Goal: Task Accomplishment & Management: Use online tool/utility

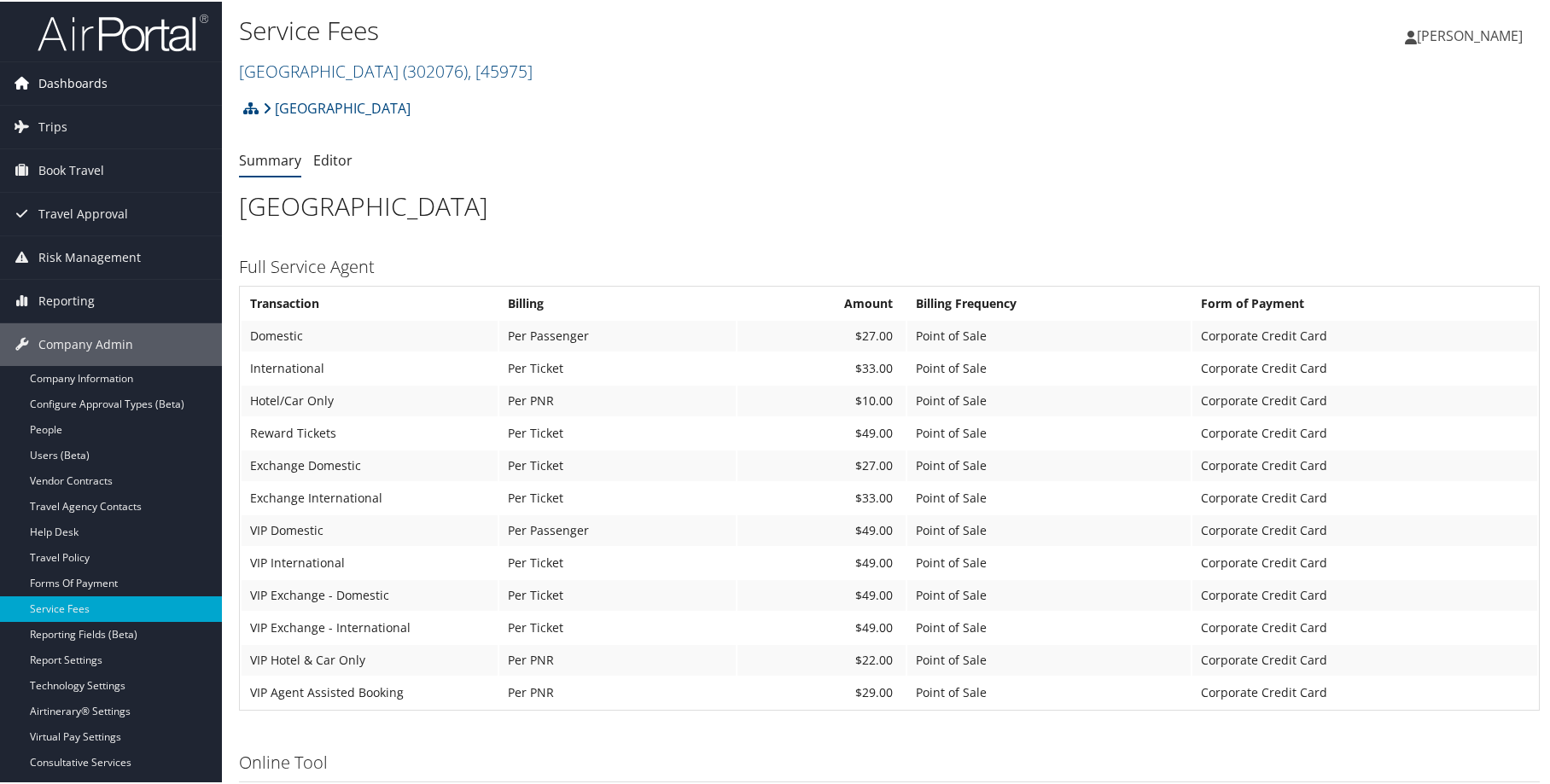
click at [155, 94] on link "Dashboards" at bounding box center [111, 82] width 222 height 43
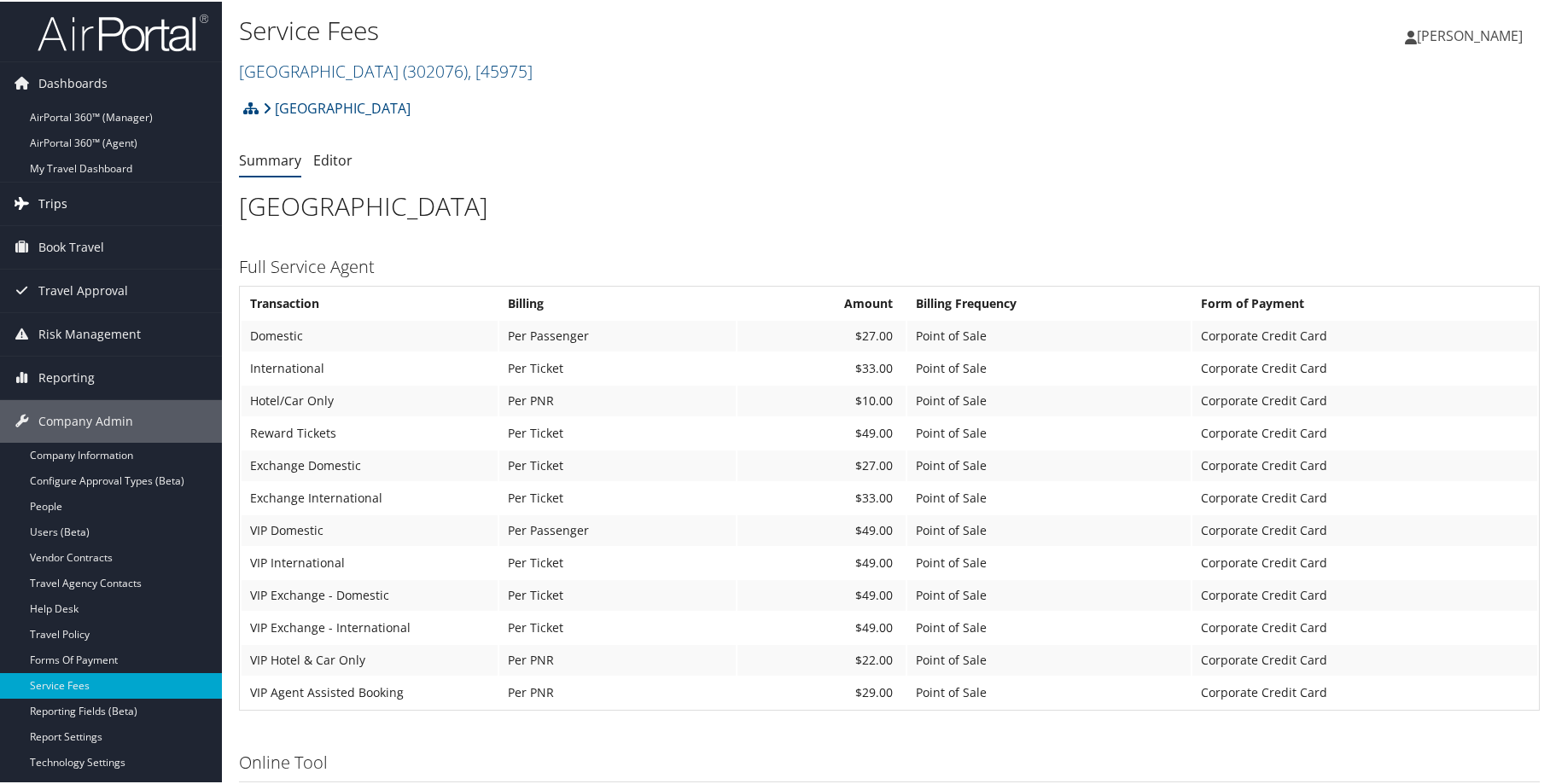
click at [41, 196] on span "Trips" at bounding box center [52, 203] width 29 height 43
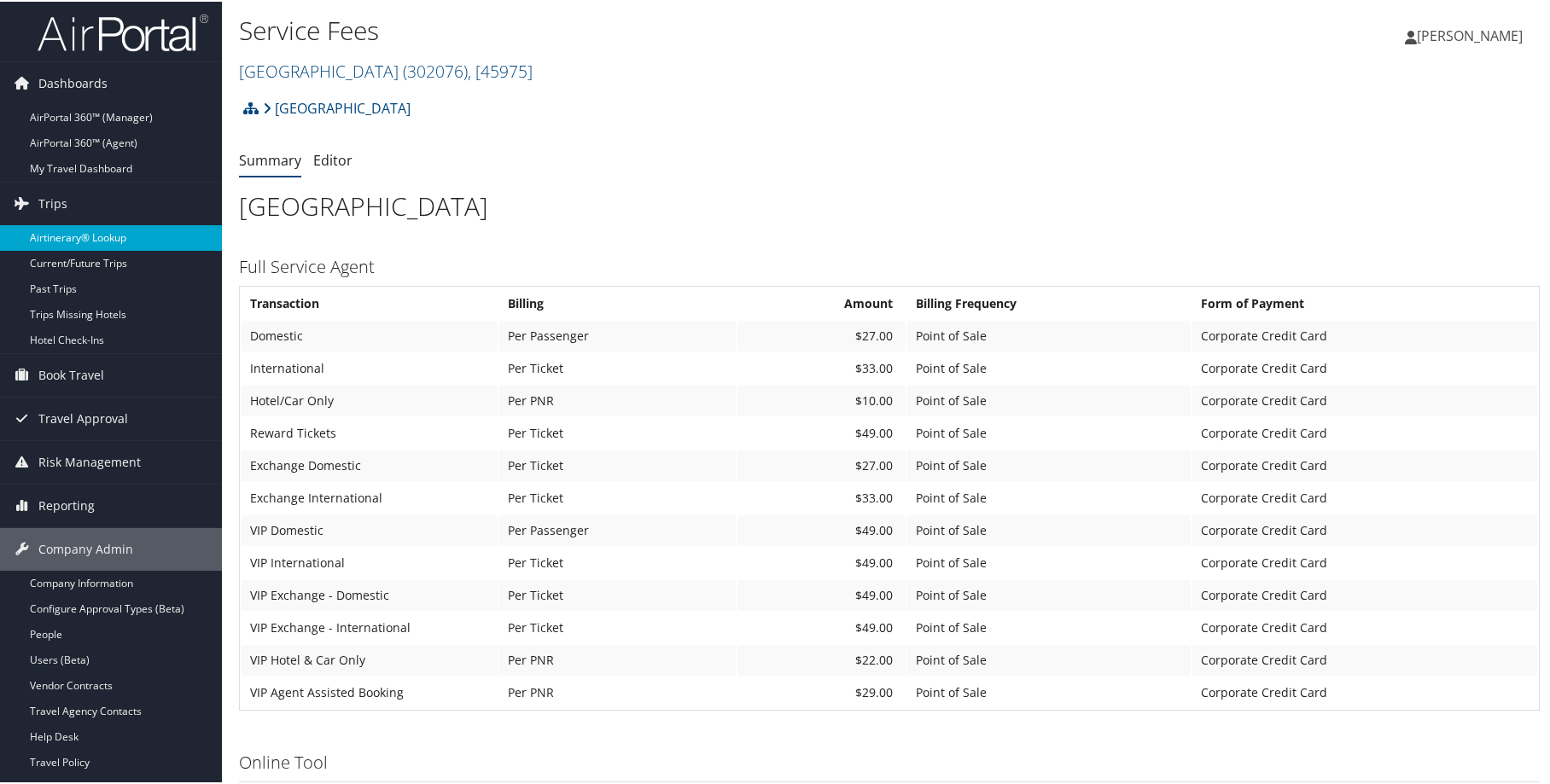
click at [68, 238] on link "Airtinerary® Lookup" at bounding box center [111, 237] width 222 height 26
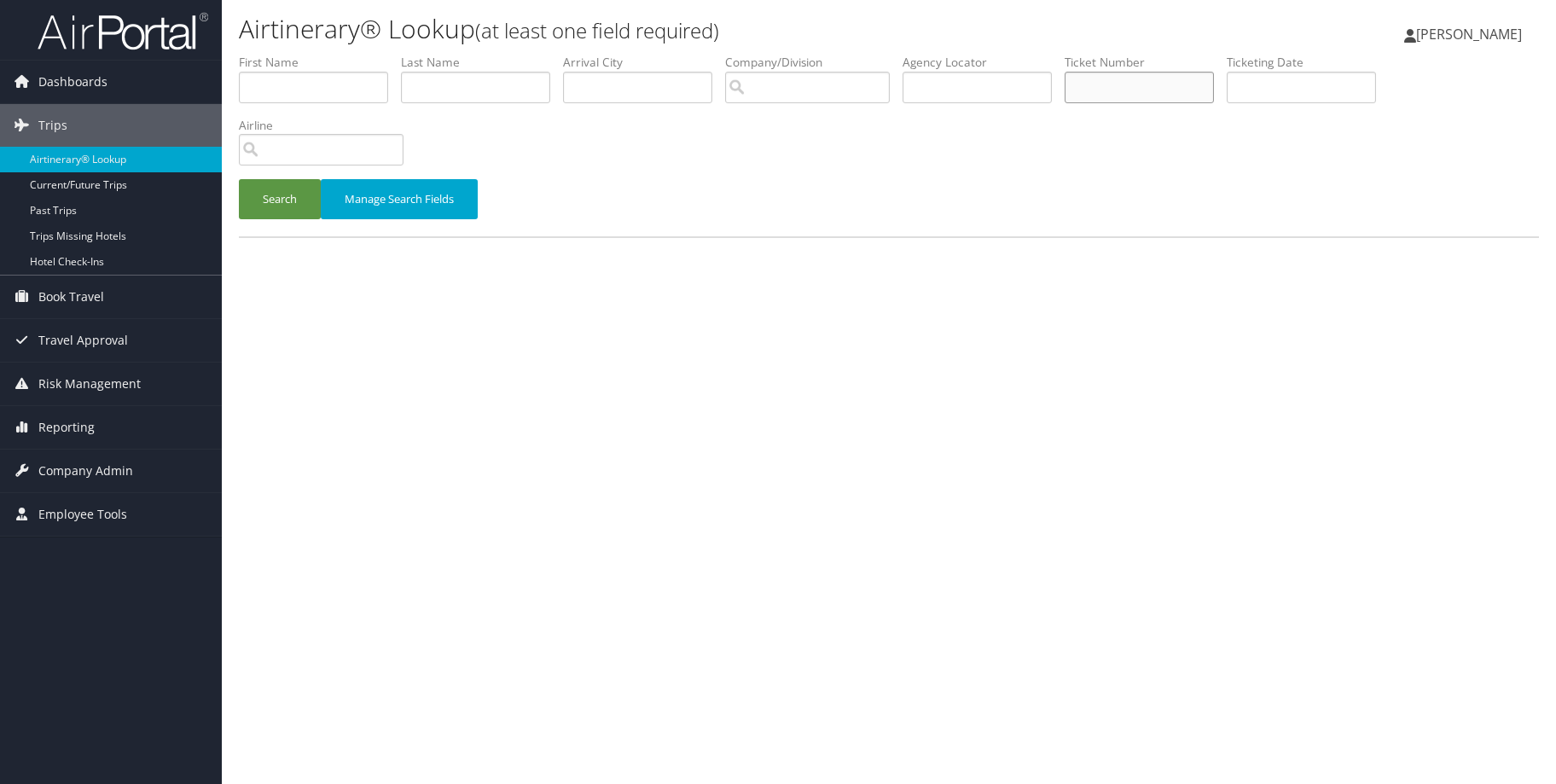
click at [1132, 86] on input "text" at bounding box center [1139, 87] width 150 height 32
click at [956, 85] on input "text" at bounding box center [977, 87] width 150 height 32
type input "9y9shd"
click at [282, 203] on button "Search" at bounding box center [280, 199] width 82 height 40
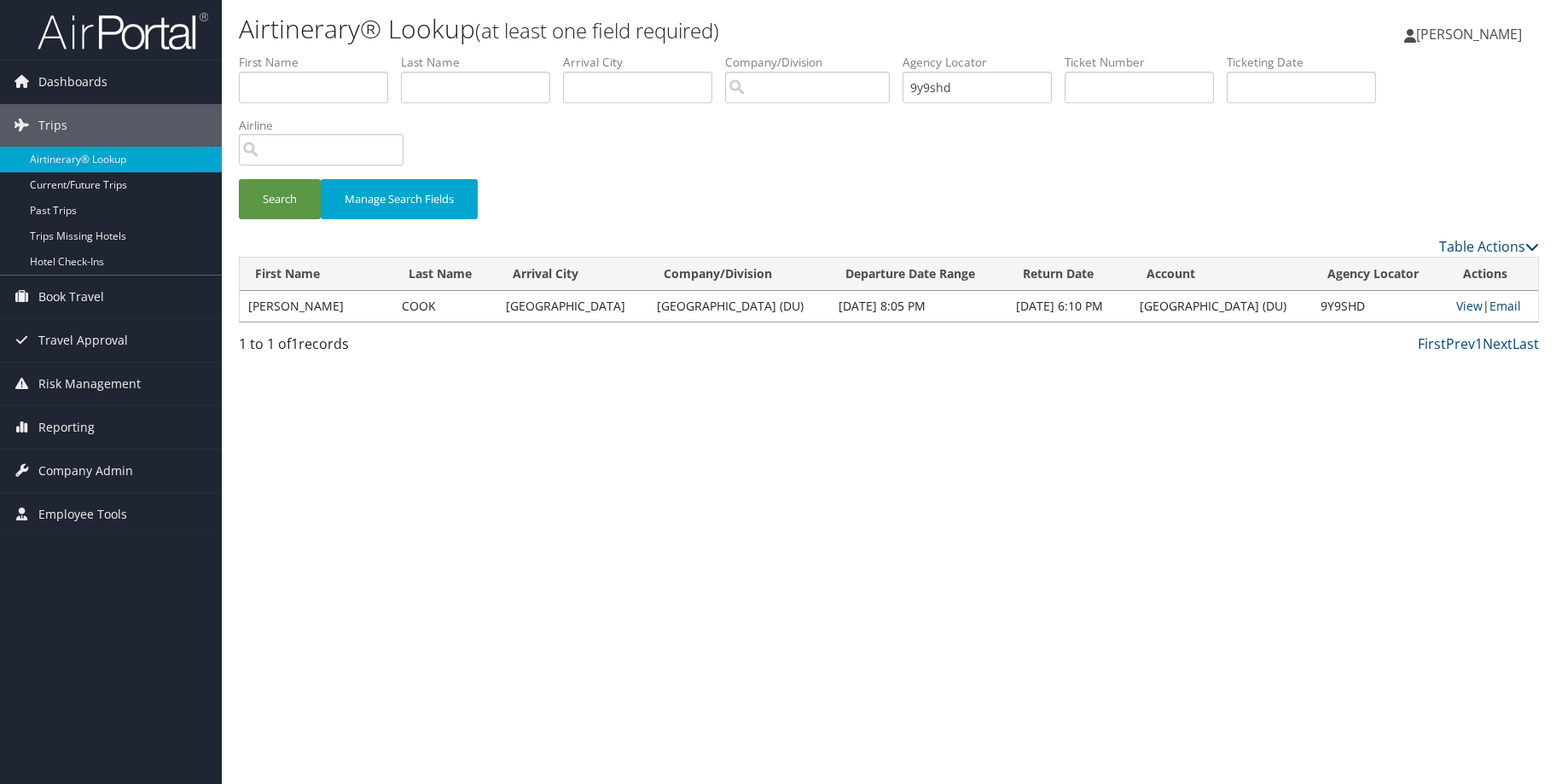
click at [1459, 315] on td "View | Email" at bounding box center [1492, 306] width 90 height 31
click at [1460, 315] on td "View | Email" at bounding box center [1492, 306] width 90 height 31
click at [1480, 302] on td "View | Email" at bounding box center [1492, 306] width 90 height 31
click at [1475, 305] on link "View" at bounding box center [1470, 305] width 26 height 16
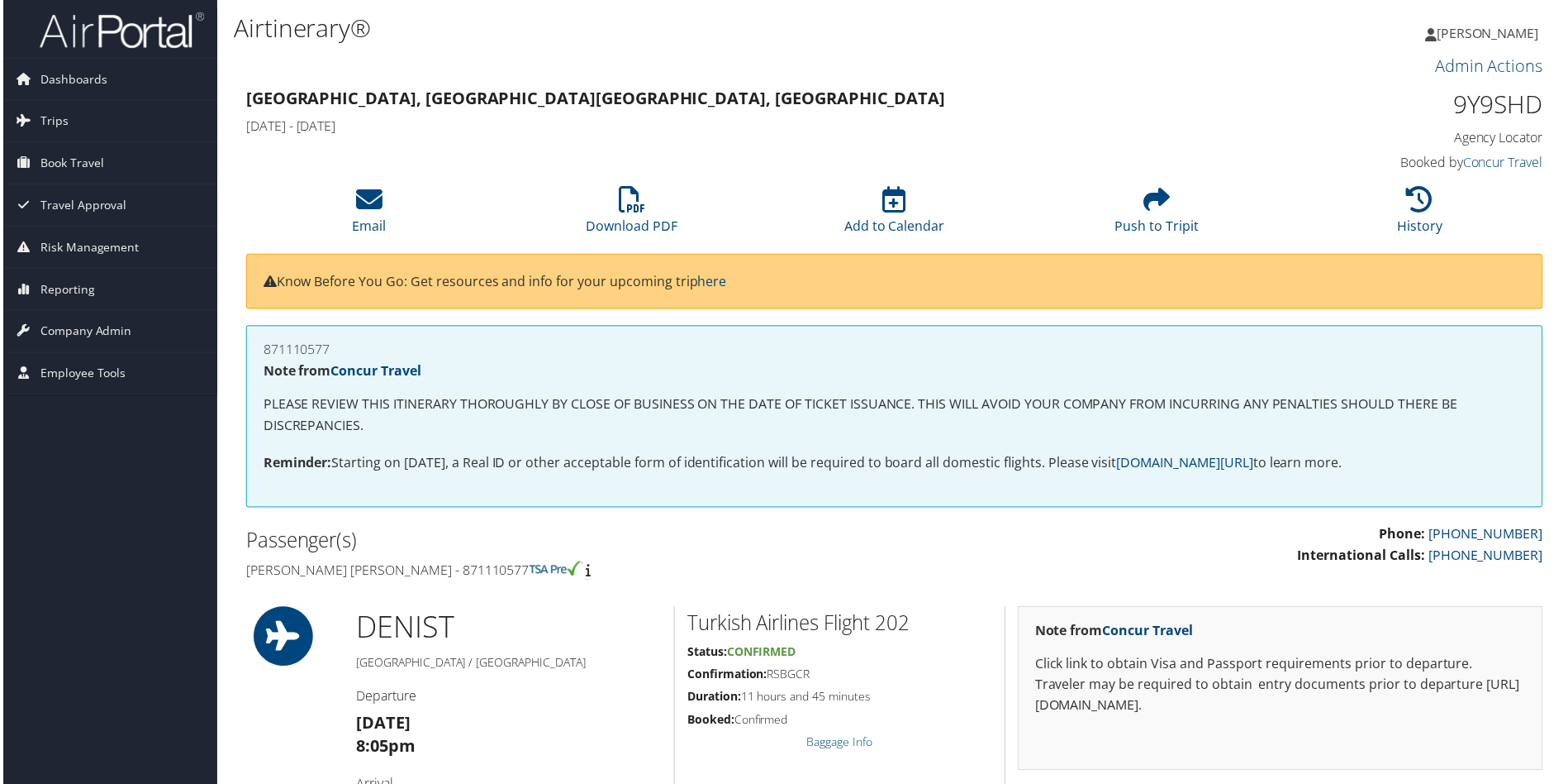
click at [1498, 111] on h1 "9Y9SHD" at bounding box center [1393, 104] width 308 height 35
copy h1 "9Y9SHD"
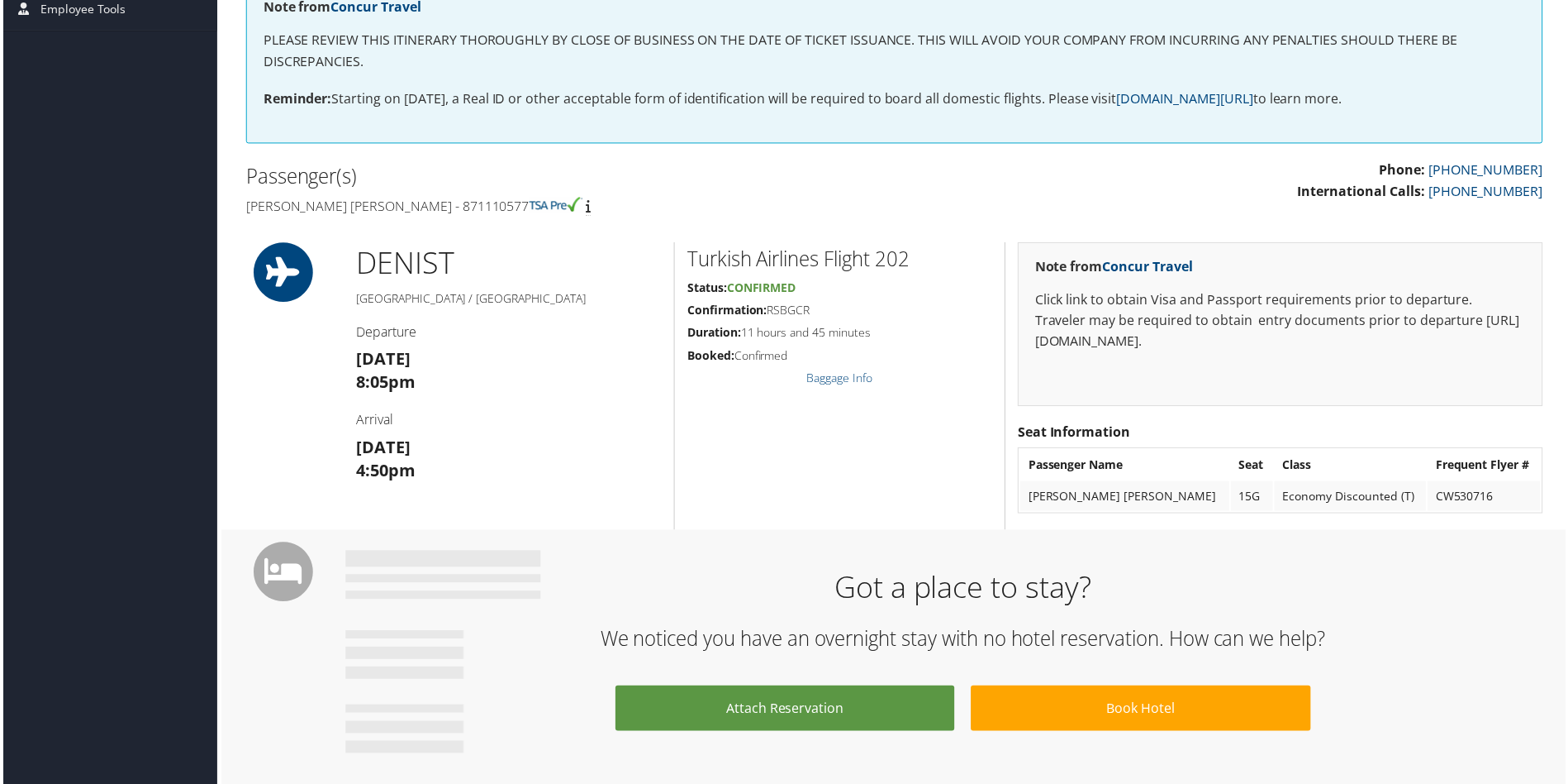
scroll to position [496, 0]
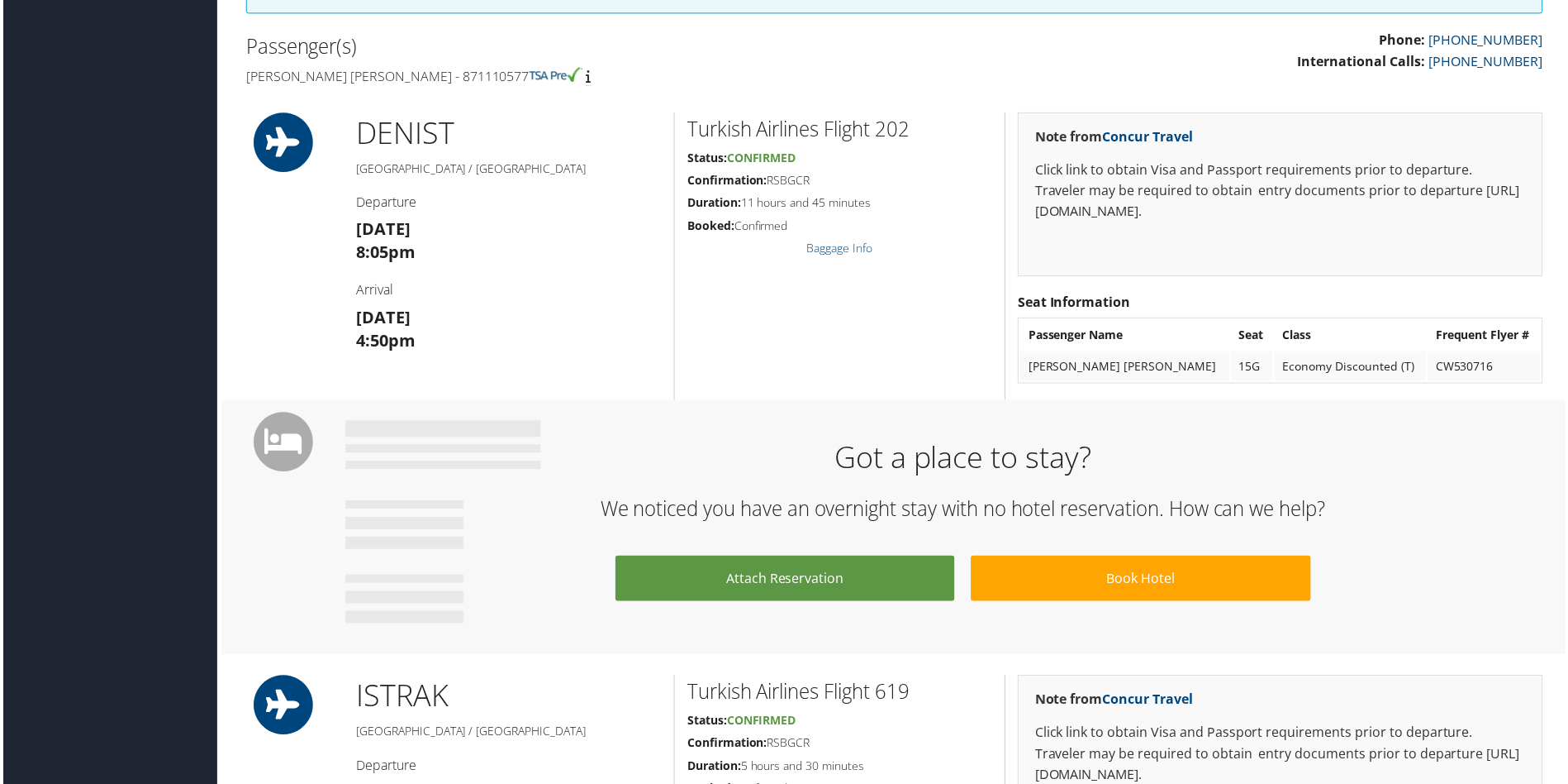
click at [1296, 360] on td "Economy Discounted (T)" at bounding box center [1352, 366] width 152 height 30
drag, startPoint x: 1296, startPoint y: 360, endPoint x: 1340, endPoint y: 359, distance: 44.0
copy tr "Economy Discounted (T)"
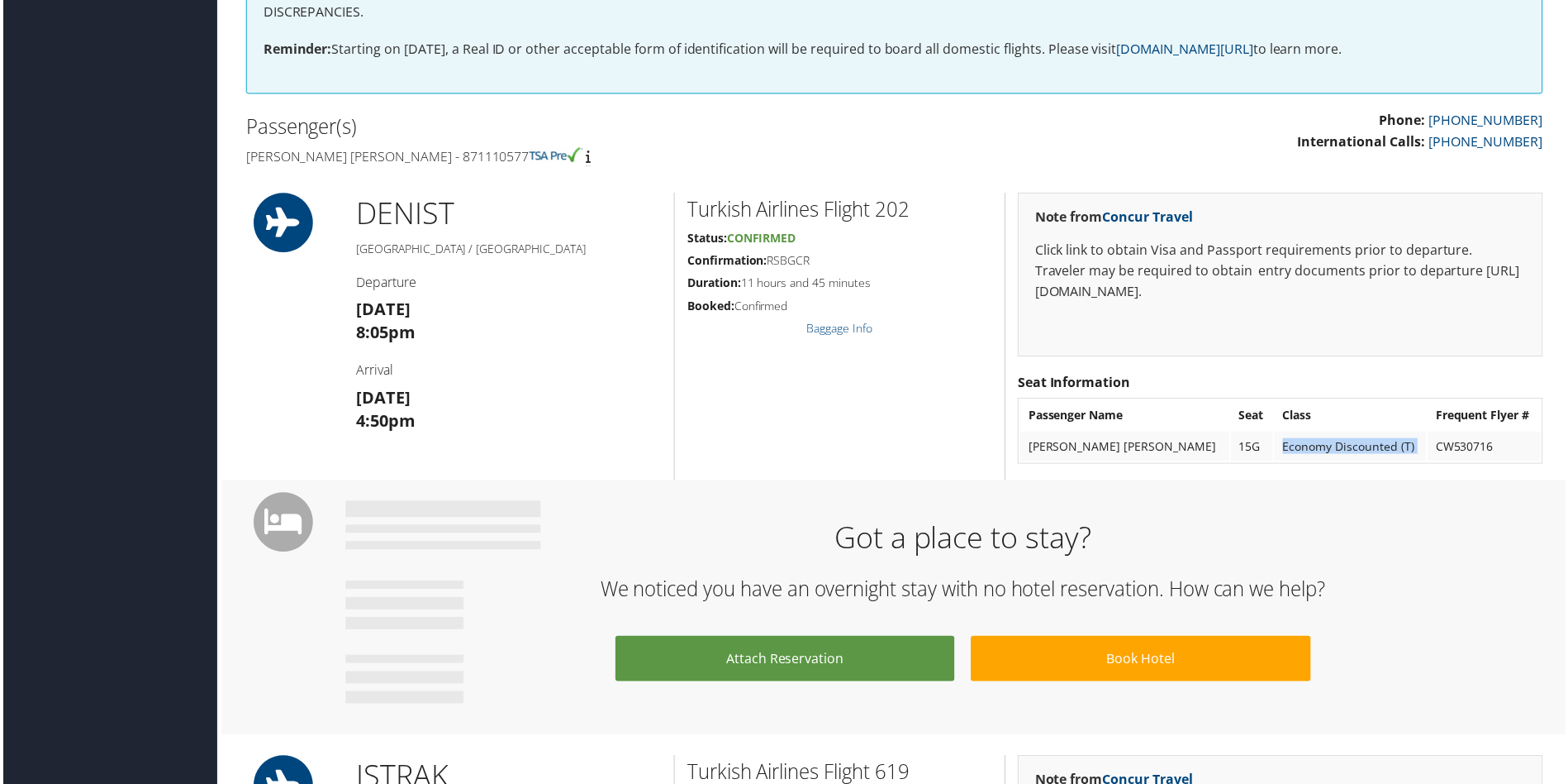
scroll to position [413, 0]
